Goal: Answer question/provide support: Share knowledge or assist other users

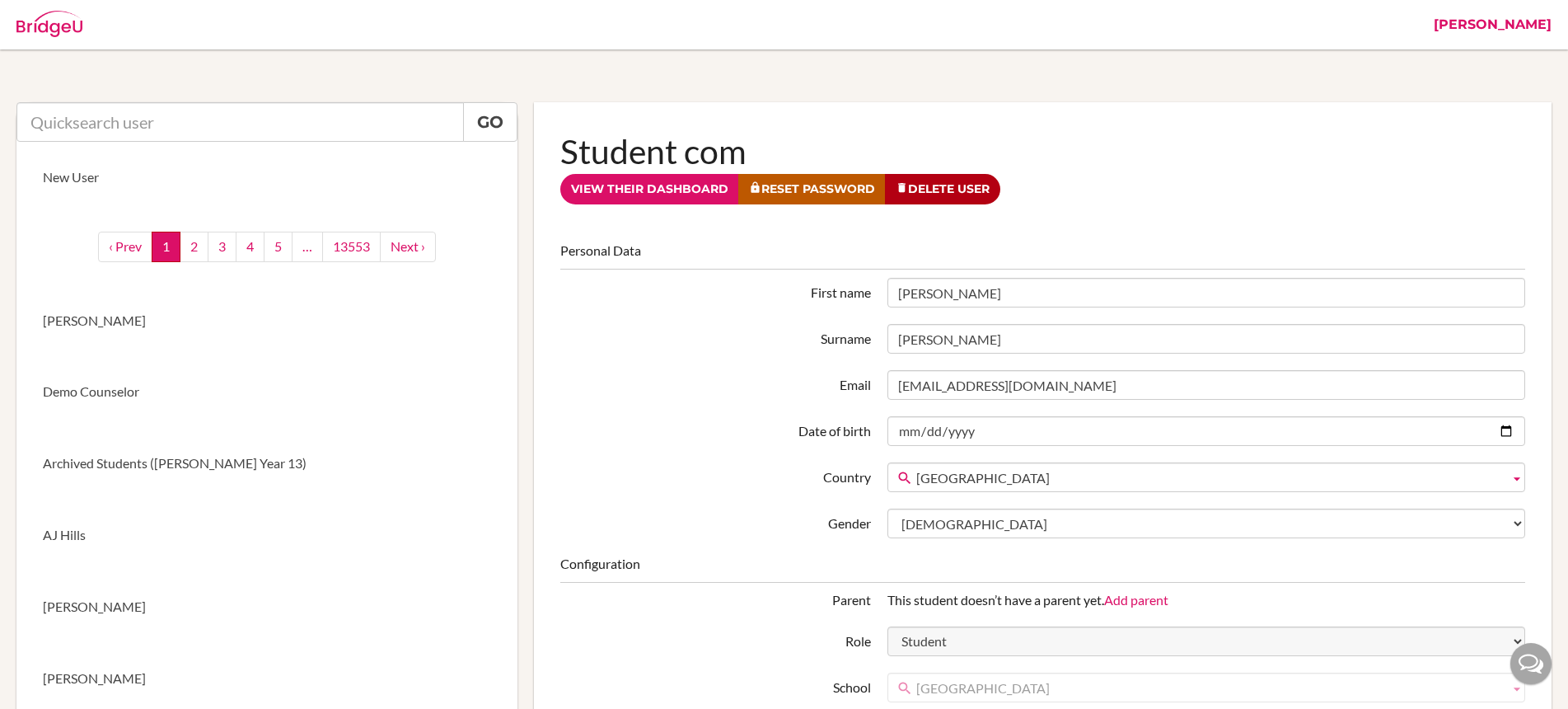
click at [1519, 27] on link "[PERSON_NAME]" at bounding box center [1492, 24] width 135 height 49
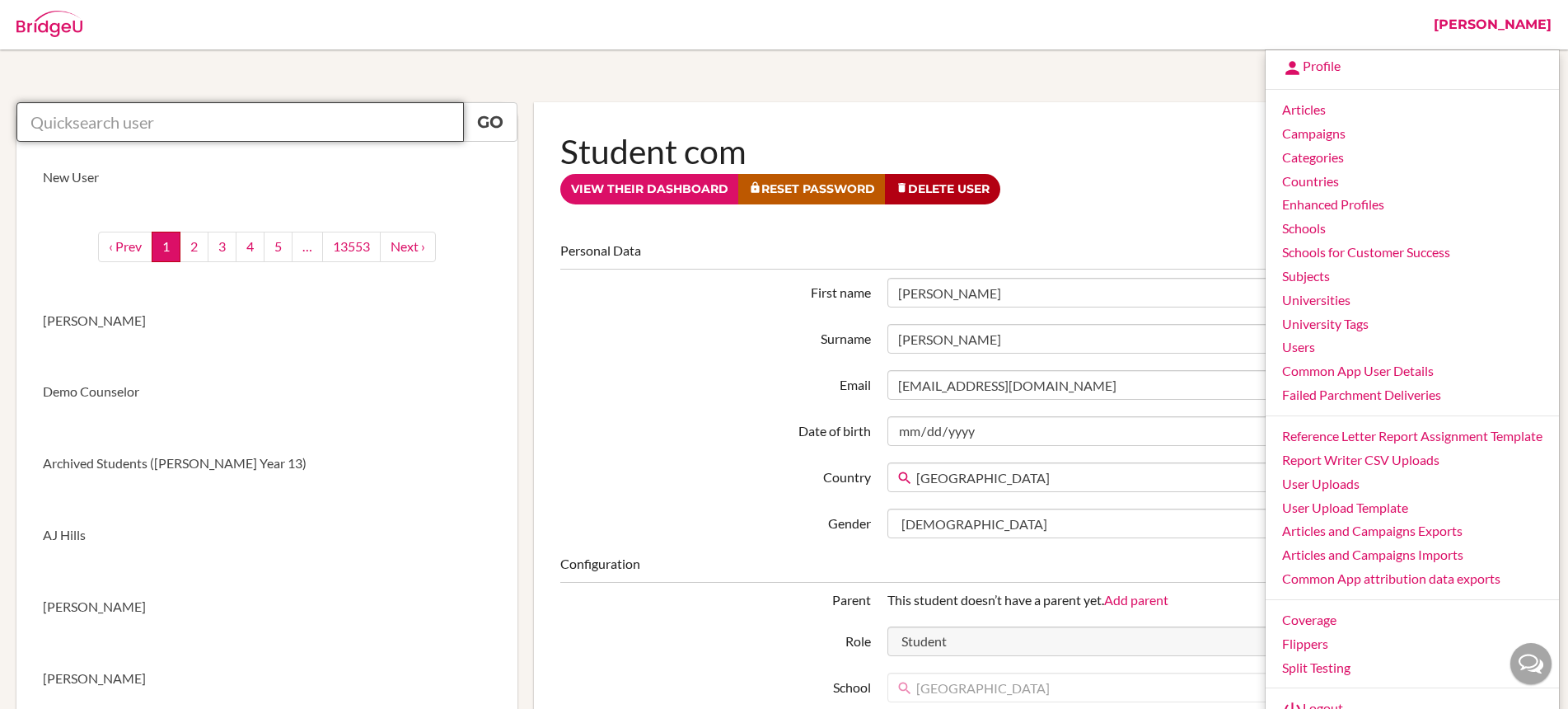
click at [207, 124] on input "text" at bounding box center [240, 121] width 447 height 40
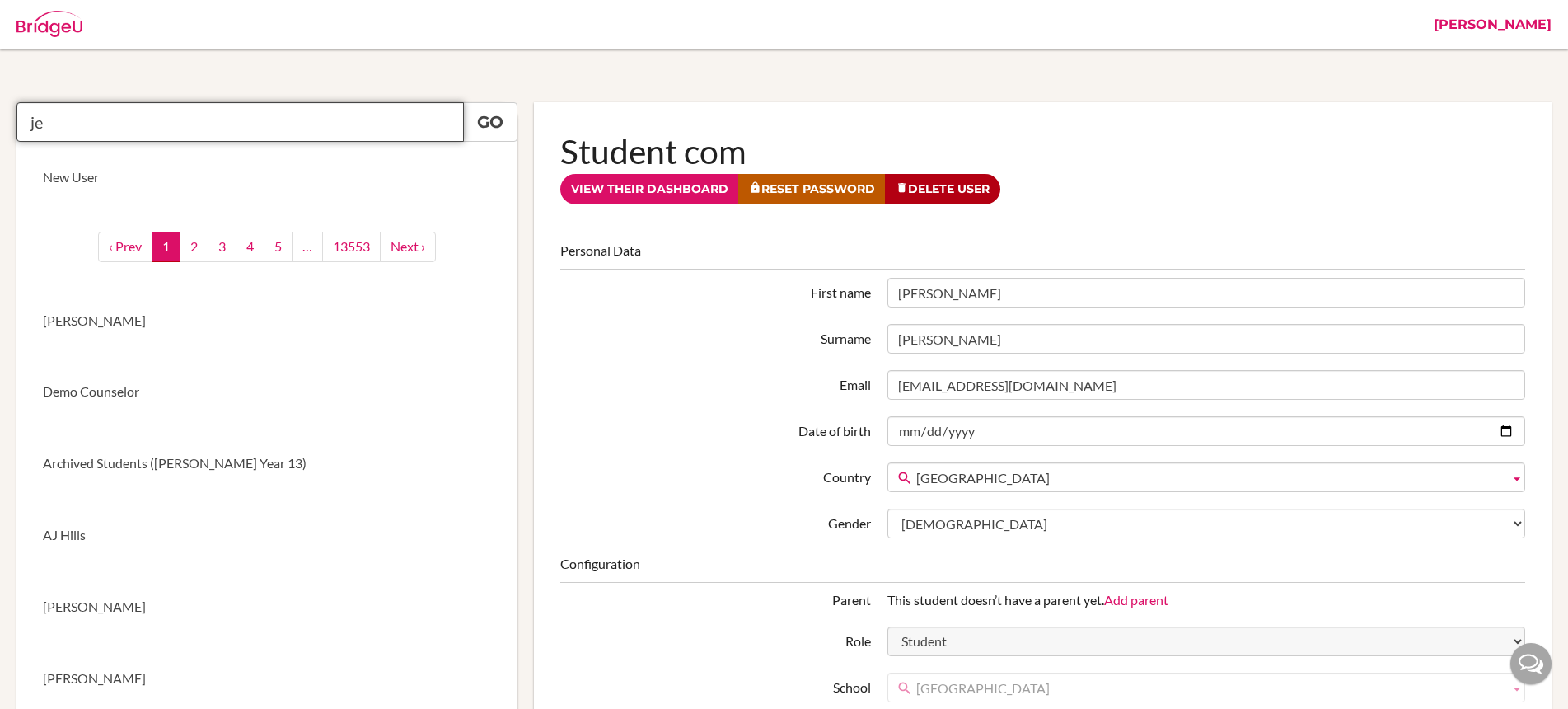
type input "j"
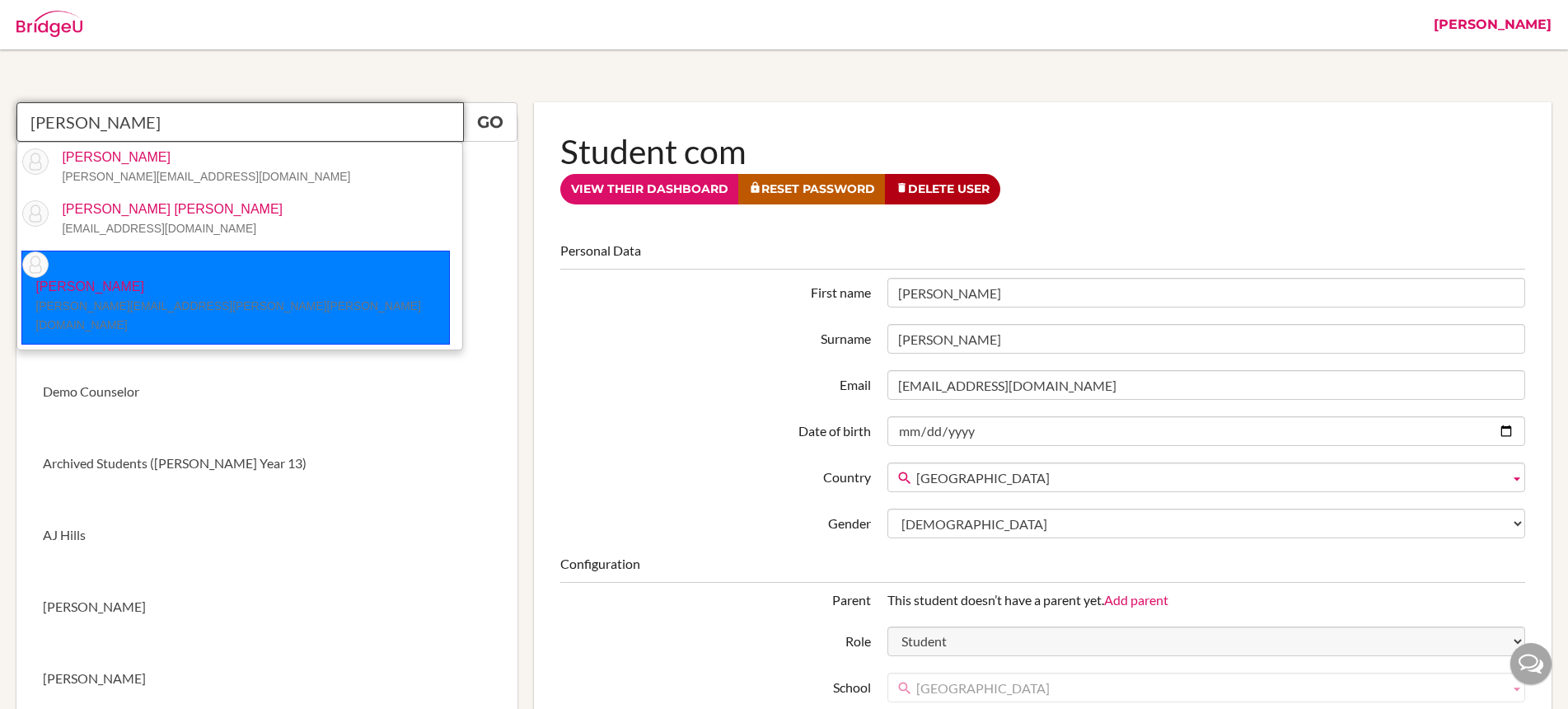
drag, startPoint x: 182, startPoint y: 271, endPoint x: 213, endPoint y: 270, distance: 31.0
click at [182, 278] on p "[PERSON_NAME] [PERSON_NAME][EMAIL_ADDRESS][PERSON_NAME][PERSON_NAME][DOMAIN_NAM…" at bounding box center [235, 306] width 427 height 57
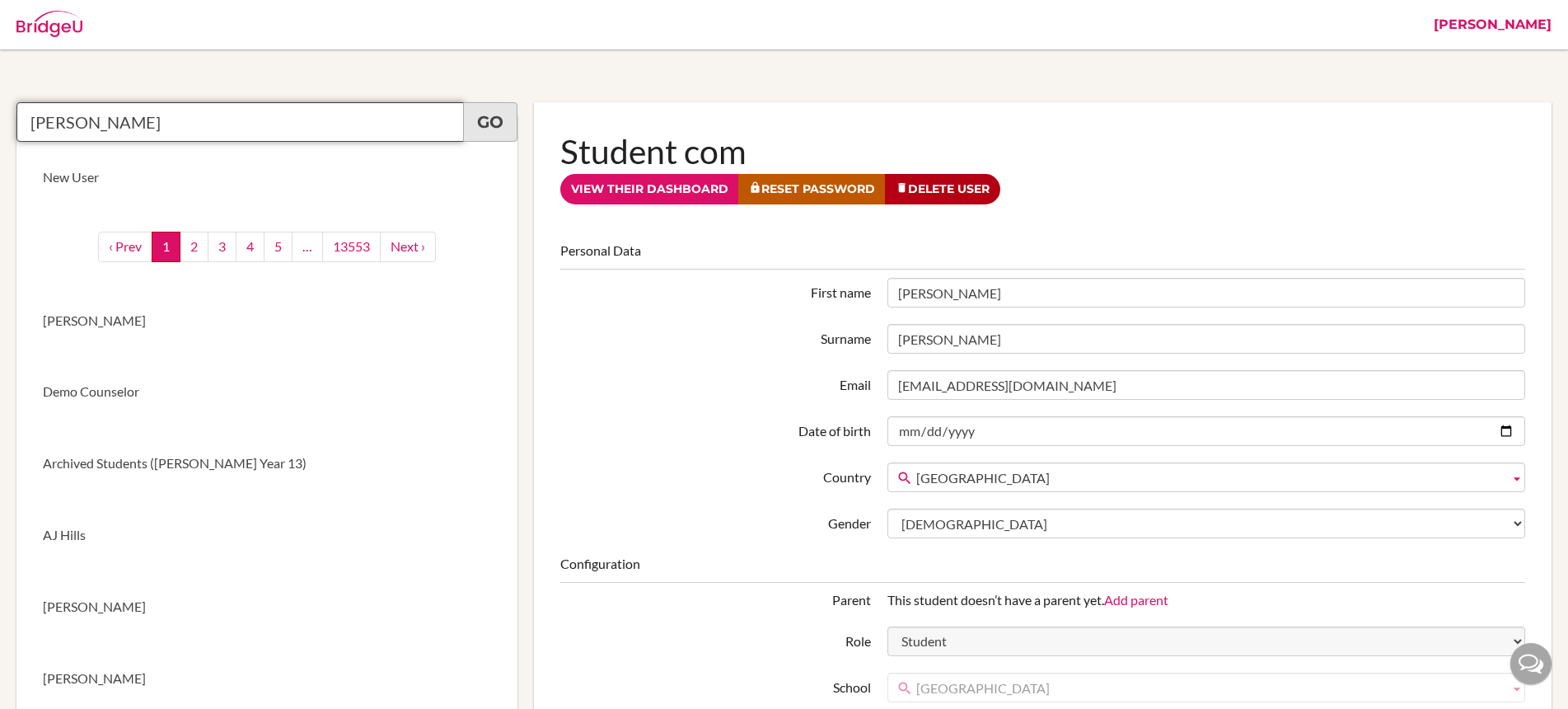
type input "[PERSON_NAME]"
click at [482, 124] on link "Go" at bounding box center [490, 121] width 54 height 40
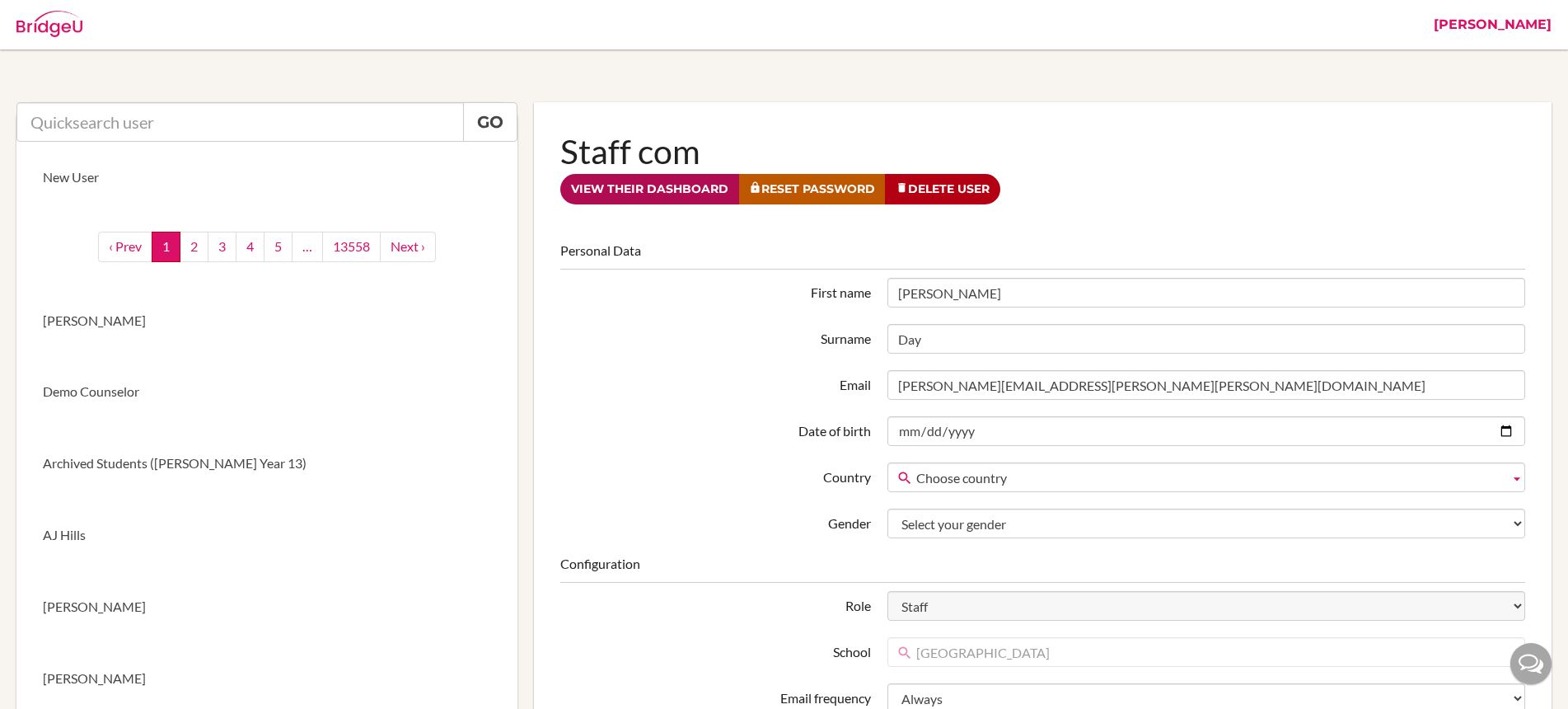
click at [656, 194] on link "View their dashboard" at bounding box center [649, 188] width 179 height 30
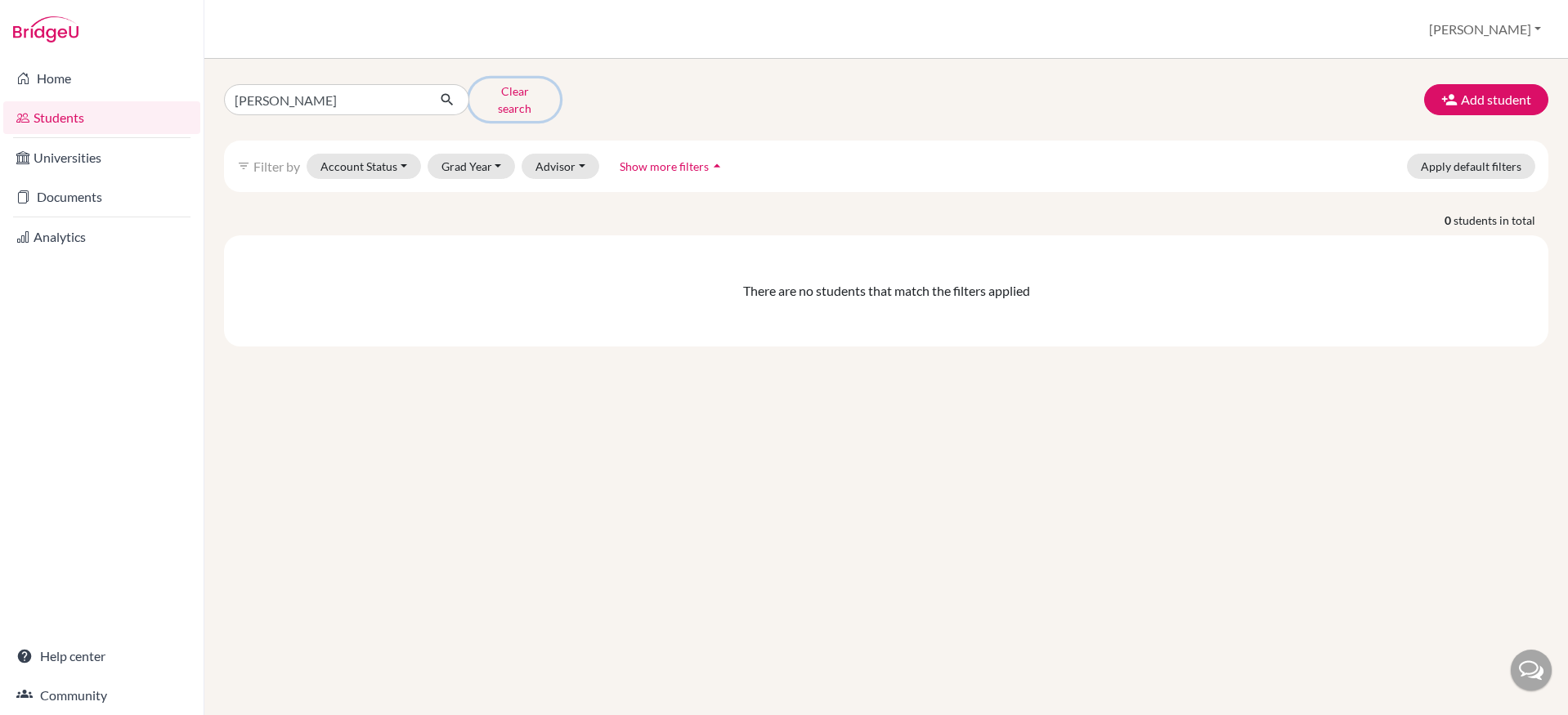
click at [507, 97] on button "Clear search" at bounding box center [514, 100] width 90 height 42
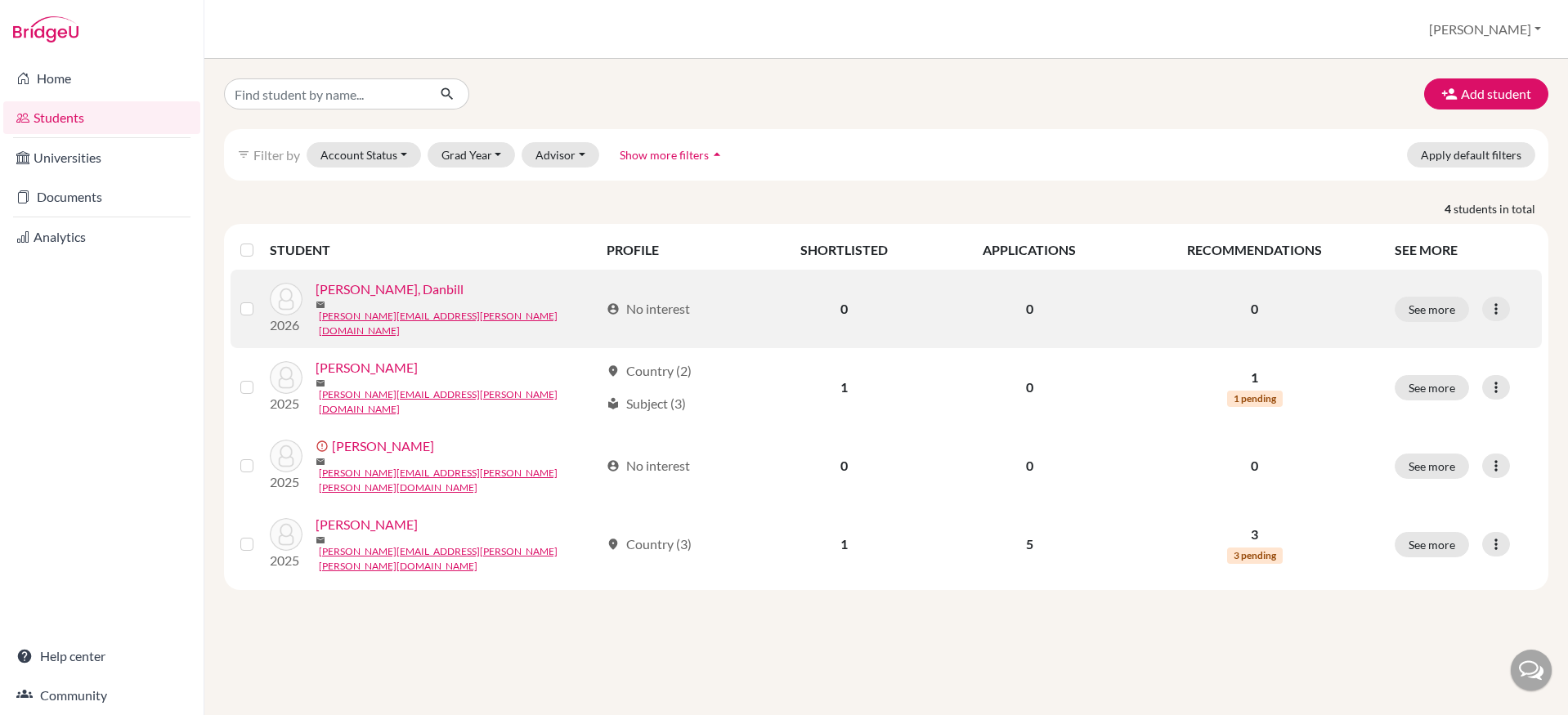
click at [389, 298] on link "[PERSON_NAME], Danbill" at bounding box center [389, 289] width 148 height 19
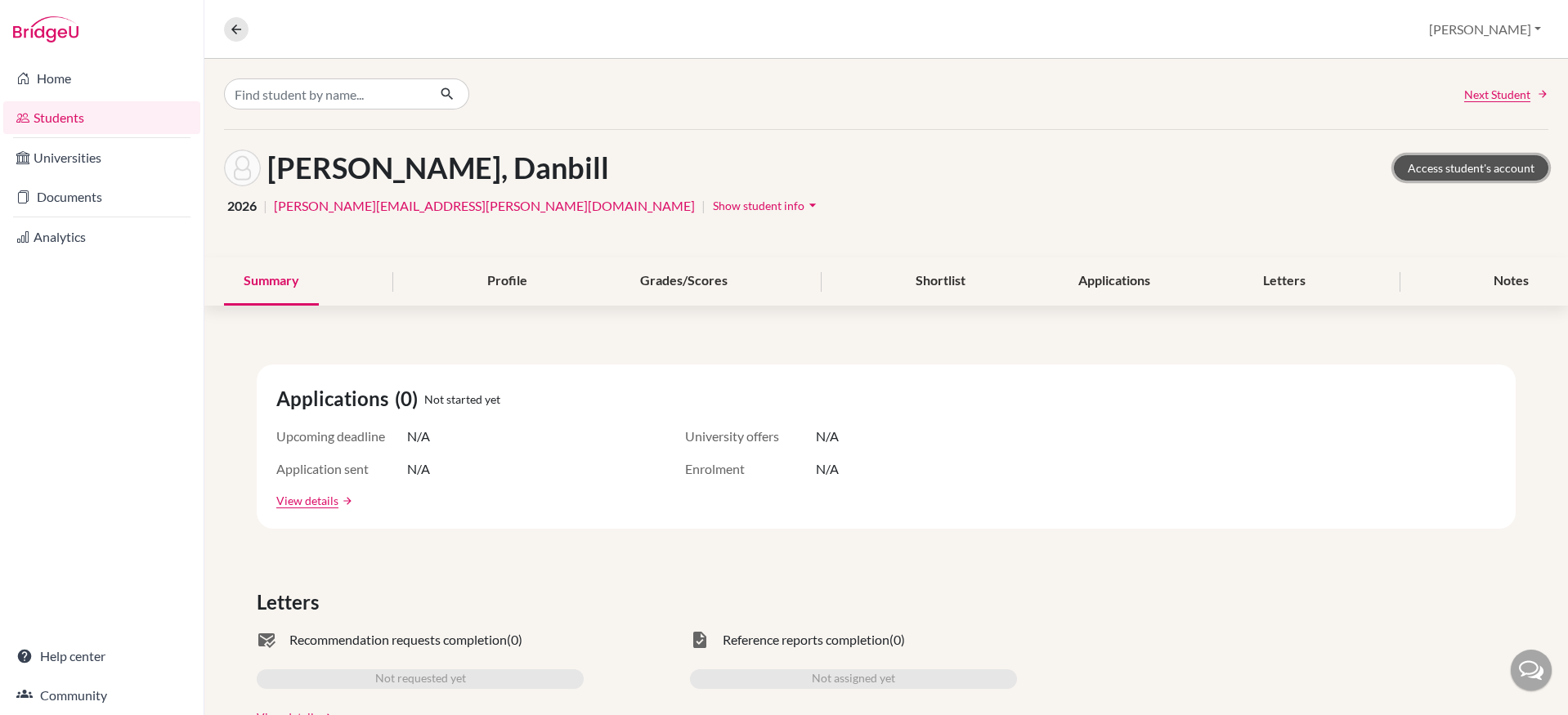
click at [1447, 175] on link "Access student's account" at bounding box center [1470, 168] width 155 height 25
